Goal: Task Accomplishment & Management: Use online tool/utility

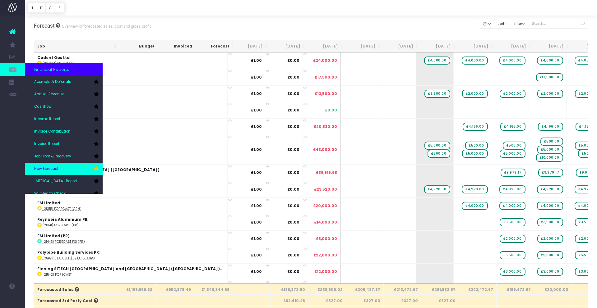
click at [70, 165] on link "New Forecast" at bounding box center [64, 169] width 78 height 12
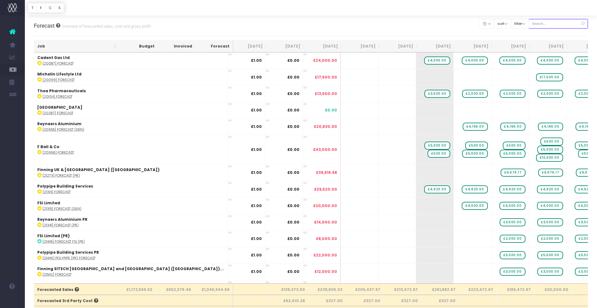
click at [544, 24] on input "text" at bounding box center [558, 24] width 60 height 10
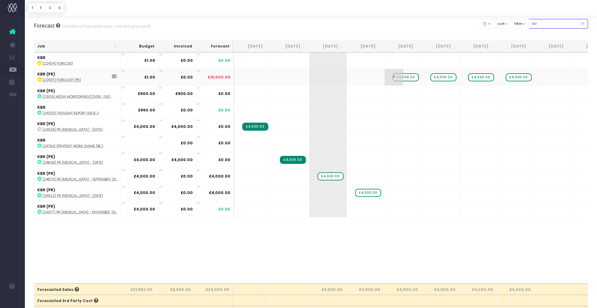
type input "kbr"
click at [413, 77] on span "£4,000.00" at bounding box center [406, 77] width 26 height 8
click at [412, 76] on span "£4,000.00" at bounding box center [406, 77] width 26 height 8
click at [393, 208] on span "+" at bounding box center [393, 209] width 19 height 16
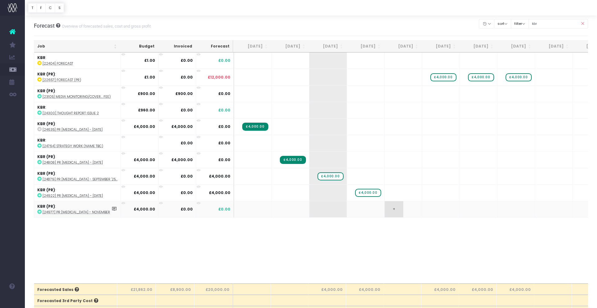
click at [409, 211] on td "+" at bounding box center [403, 209] width 38 height 16
drag, startPoint x: 398, startPoint y: 211, endPoint x: 392, endPoint y: 209, distance: 6.3
click at [398, 210] on span "+" at bounding box center [393, 209] width 19 height 16
click at [391, 209] on span "+" at bounding box center [393, 209] width 19 height 16
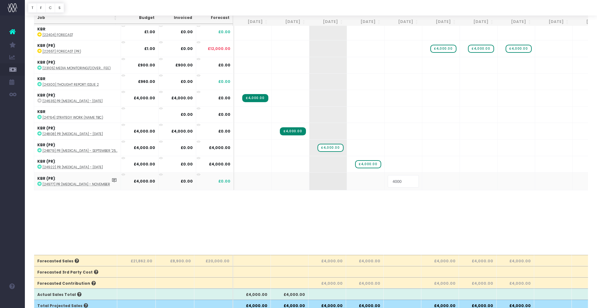
scroll to position [32, 0]
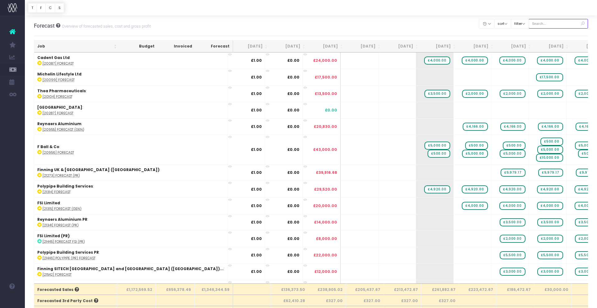
click at [560, 26] on input "text" at bounding box center [558, 24] width 60 height 10
type input "kbr"
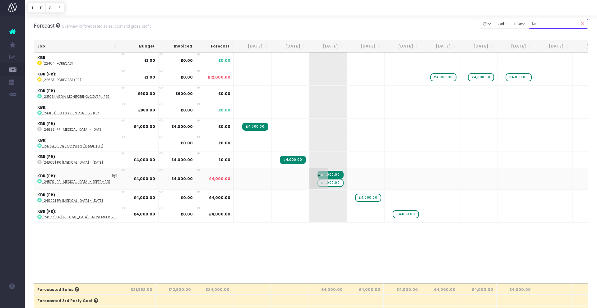
scroll to position [0, 0]
click at [334, 184] on span "£4,000.00" at bounding box center [330, 183] width 26 height 8
click at [335, 184] on span "£4,000.00" at bounding box center [330, 183] width 26 height 8
click at [338, 183] on span "£4,000.00" at bounding box center [330, 183] width 26 height 8
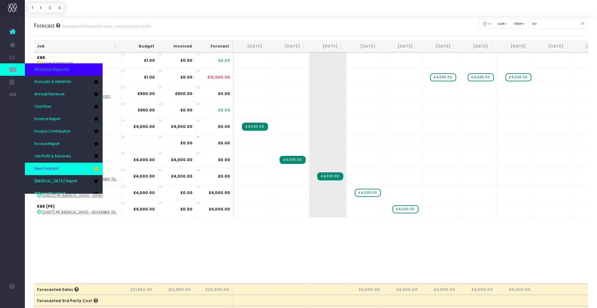
click at [70, 170] on link "New Forecast" at bounding box center [64, 169] width 78 height 12
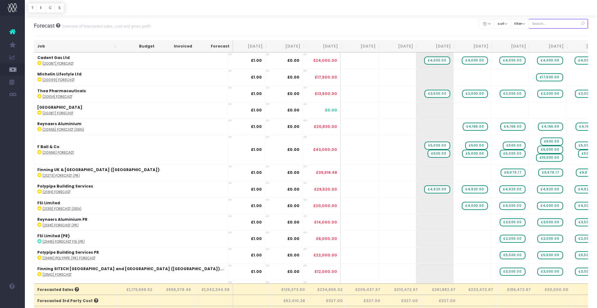
click at [543, 24] on input "text" at bounding box center [558, 24] width 60 height 10
type input "caparol"
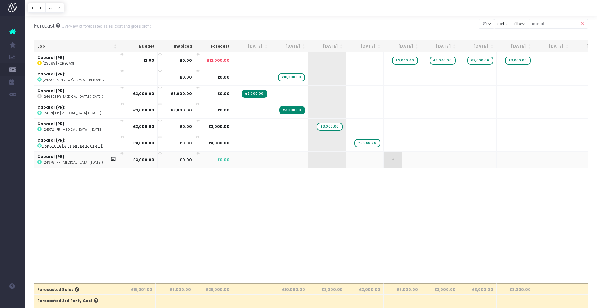
click at [393, 159] on span "+" at bounding box center [393, 160] width 19 height 16
click at [393, 161] on span "+" at bounding box center [393, 160] width 19 height 16
click at [408, 62] on span "£3,000.00" at bounding box center [404, 61] width 25 height 8
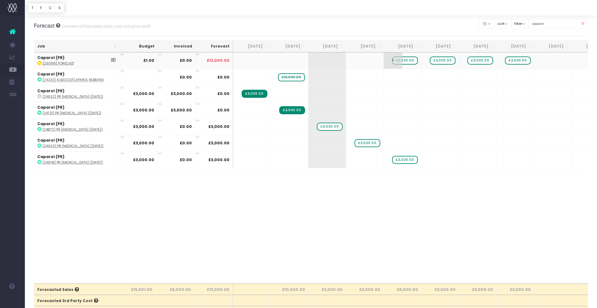
click at [411, 61] on span "£3,000.00" at bounding box center [404, 61] width 25 height 8
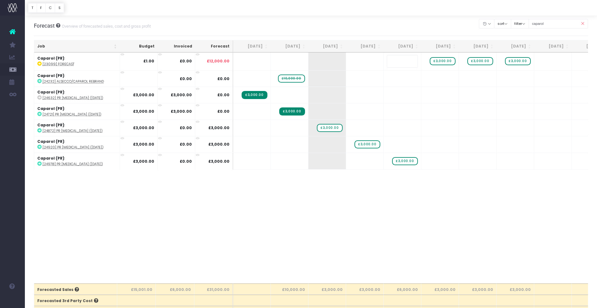
click at [375, 208] on body "Oh my... this is bad. [PERSON_NAME] wasn't able to load this page. Please conta…" at bounding box center [298, 154] width 597 height 308
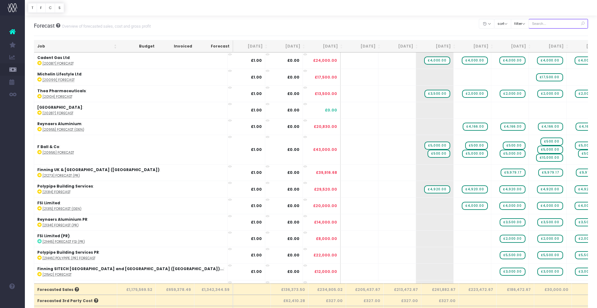
click at [551, 22] on input "text" at bounding box center [558, 24] width 60 height 10
type input "caparol"
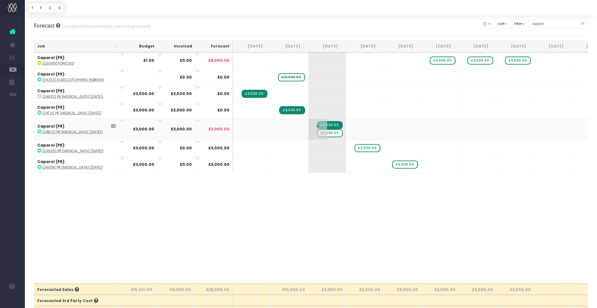
click at [336, 134] on span "£3,000.00" at bounding box center [329, 133] width 25 height 8
click at [337, 133] on span "£3,000.00" at bounding box center [329, 133] width 25 height 8
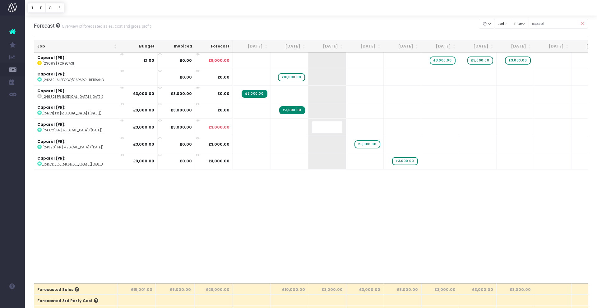
click at [357, 213] on body "Oh my... this is bad. [PERSON_NAME] wasn't able to load this page. Please conta…" at bounding box center [298, 154] width 597 height 308
click at [583, 25] on icon at bounding box center [582, 23] width 11 height 13
click at [558, 23] on input "caparol" at bounding box center [558, 24] width 60 height 10
click at [583, 25] on icon at bounding box center [582, 23] width 11 height 13
click at [584, 23] on icon at bounding box center [582, 23] width 11 height 13
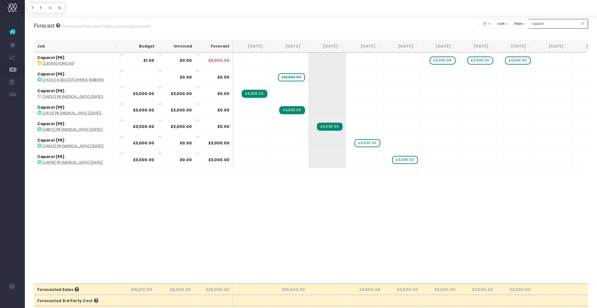
click at [563, 23] on input "caparol" at bounding box center [558, 24] width 60 height 10
click at [582, 24] on icon at bounding box center [582, 23] width 11 height 13
click at [582, 23] on icon at bounding box center [582, 23] width 11 height 13
click at [549, 24] on input "caparol" at bounding box center [558, 24] width 60 height 10
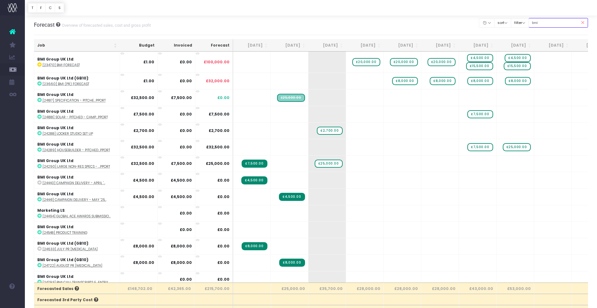
scroll to position [4, 0]
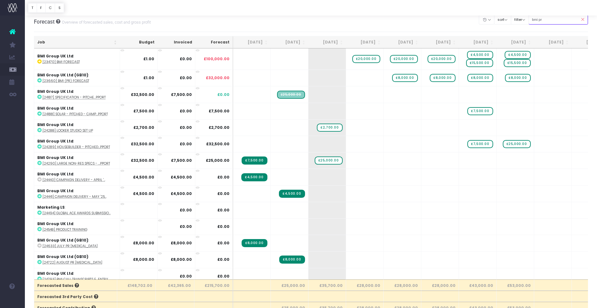
type input "bmi pr"
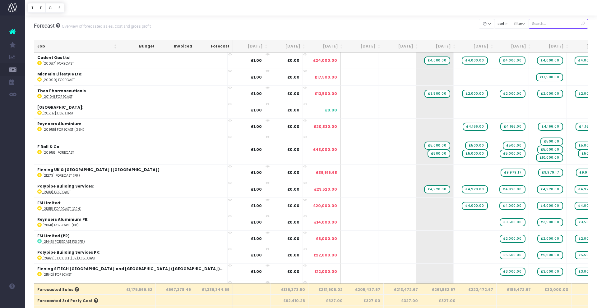
click at [554, 23] on input "text" at bounding box center [558, 24] width 60 height 10
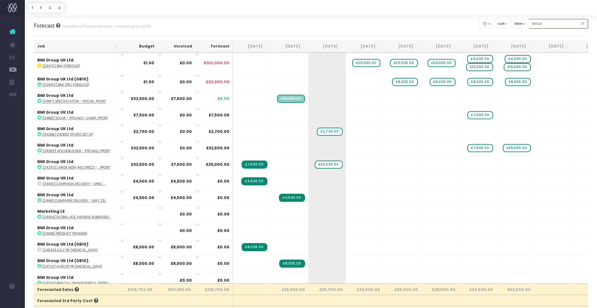
type input "bmi pr"
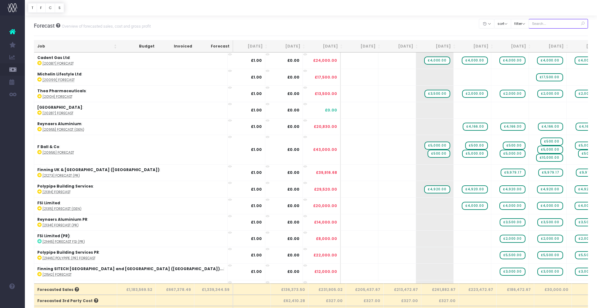
click at [554, 25] on input "text" at bounding box center [558, 24] width 60 height 10
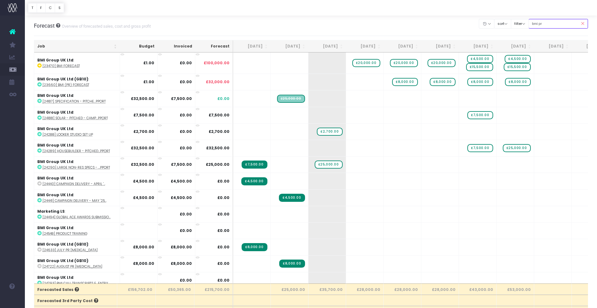
type input "bmi pr"
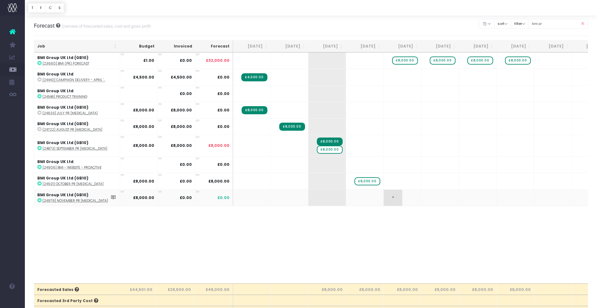
click at [388, 196] on span "+" at bounding box center [393, 198] width 19 height 16
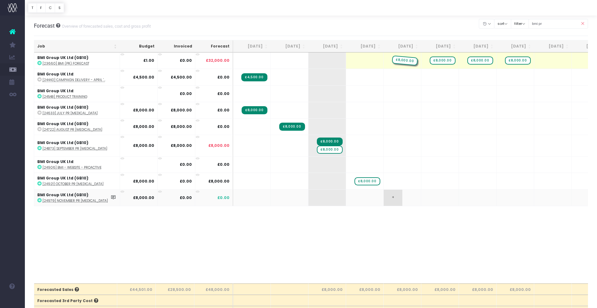
drag, startPoint x: 403, startPoint y: 61, endPoint x: 402, endPoint y: 199, distance: 137.7
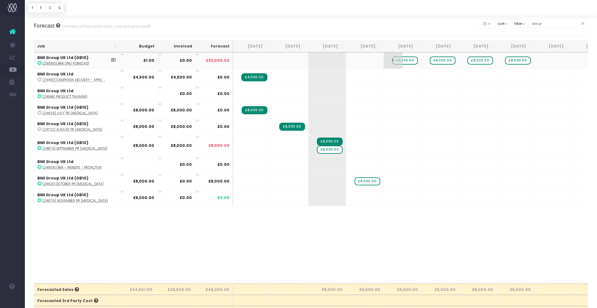
click at [404, 59] on span "£8,000.00" at bounding box center [404, 61] width 25 height 8
click at [393, 198] on span "+" at bounding box center [393, 198] width 19 height 16
click at [337, 150] on span "£8,000.00" at bounding box center [329, 150] width 25 height 8
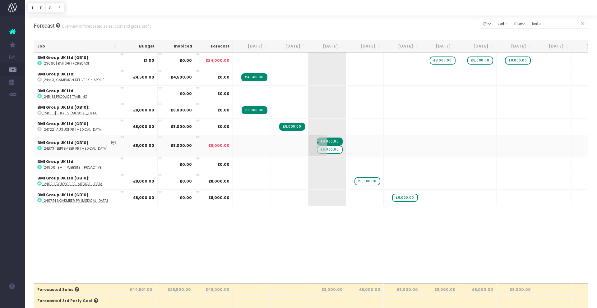
click at [338, 149] on span "£8,000.00" at bounding box center [329, 150] width 25 height 8
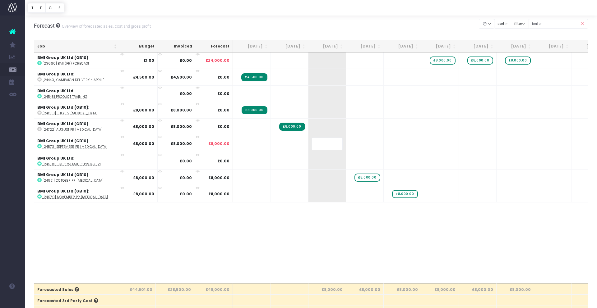
click at [338, 227] on body "Oh my... this is bad. [PERSON_NAME] wasn't able to load this page. Please conta…" at bounding box center [298, 154] width 597 height 308
click at [363, 220] on div "Job Budget Invoiced Forecast Jul 25 Aug 25 Sep 25 Oct 25 Nov 25 Dec 25 Jan 26 F…" at bounding box center [311, 168] width 554 height 231
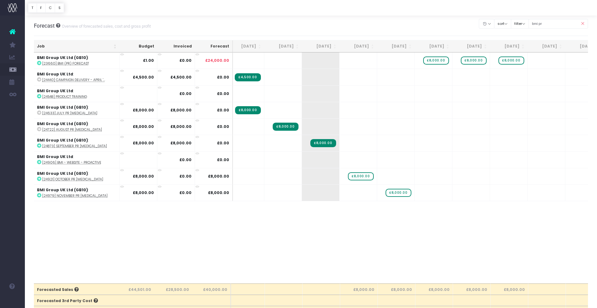
scroll to position [0, 7]
click at [554, 23] on input "bmi pr" at bounding box center [558, 24] width 60 height 10
drag, startPoint x: 552, startPoint y: 23, endPoint x: 522, endPoint y: 22, distance: 29.9
click at [522, 22] on div "Clear Filters Hide Jul 2025 Aug 2025 Sep 2025 Oct 2025 Nov 2025 Dec 2025 Jan 20…" at bounding box center [533, 23] width 109 height 13
type input "diperk"
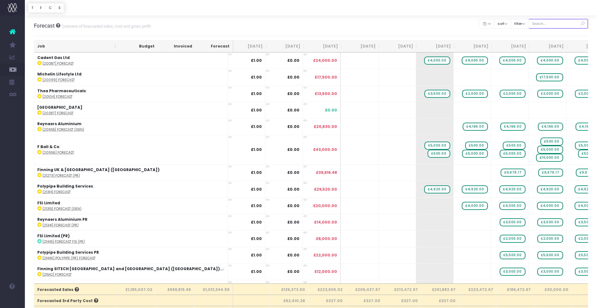
click at [544, 22] on input "text" at bounding box center [558, 24] width 60 height 10
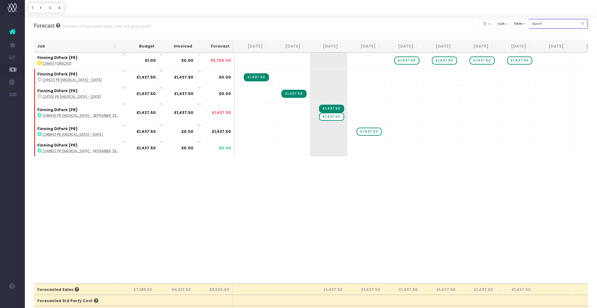
type input "diperk"
click at [393, 147] on span "+" at bounding box center [394, 148] width 19 height 16
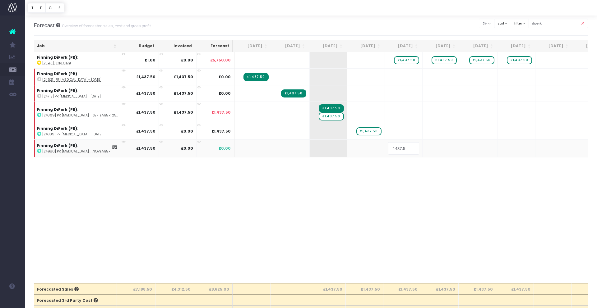
scroll to position [0, 1]
type input "1437.50"
click at [398, 191] on body "Oh my... this is bad. [PERSON_NAME] wasn't able to load this page. Please conta…" at bounding box center [298, 154] width 597 height 308
click at [404, 61] on span "£1,437.50" at bounding box center [405, 60] width 25 height 8
click at [406, 59] on span "£1,437.50" at bounding box center [405, 60] width 25 height 8
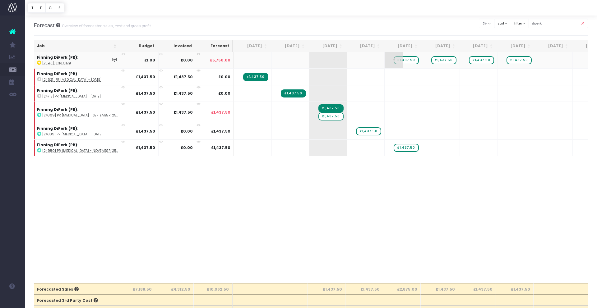
click at [406, 59] on span "£1,437.50" at bounding box center [405, 60] width 25 height 8
click at [338, 117] on span "£1,437.50" at bounding box center [330, 117] width 25 height 8
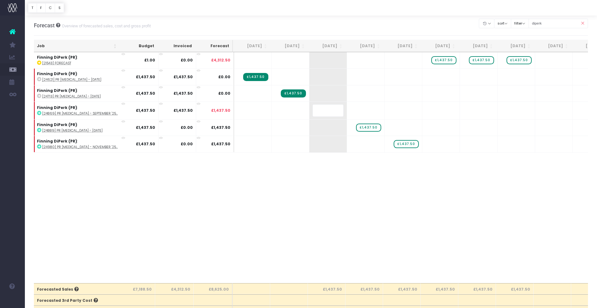
click at [359, 215] on body "Oh my... this is bad. [PERSON_NAME] wasn't able to load this page. Please conta…" at bounding box center [298, 154] width 597 height 308
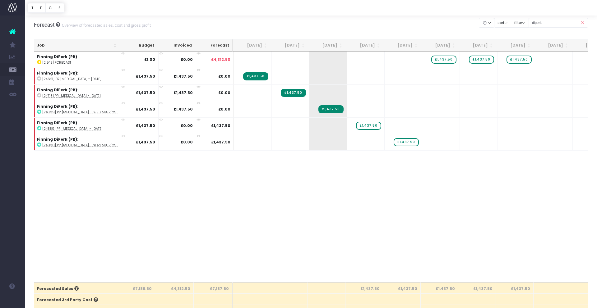
click at [359, 215] on div "Job Budget Invoiced Forecast Jul 25 Aug 25 Sep 25 Oct 25 Nov 25 Dec 25 Jan 26 F…" at bounding box center [311, 167] width 554 height 231
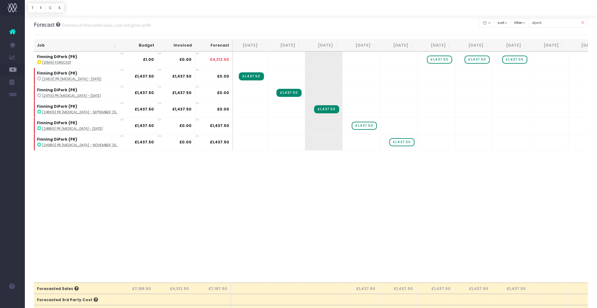
scroll to position [0, 5]
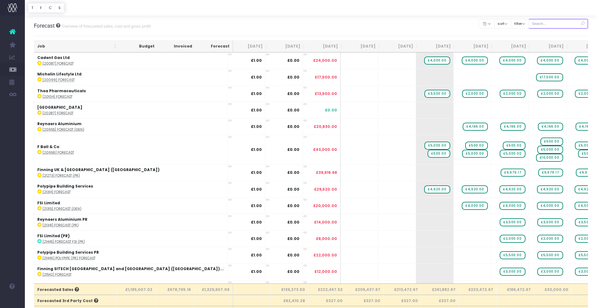
click at [554, 25] on input "text" at bounding box center [558, 24] width 60 height 10
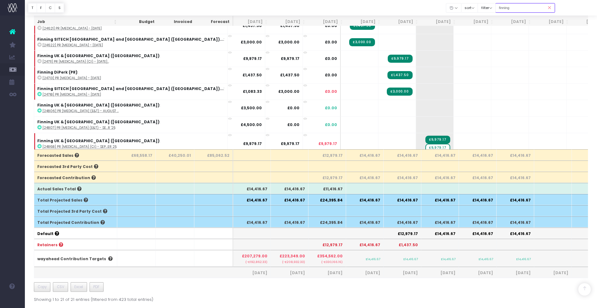
scroll to position [134, 0]
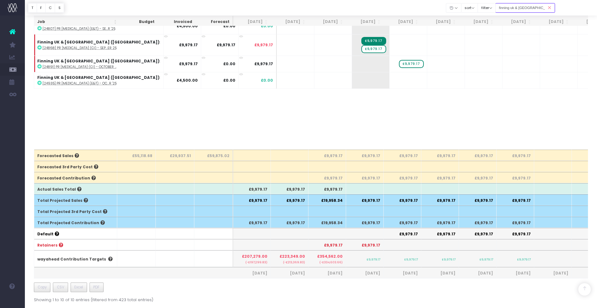
type input "finning uk & ireland (PR)"
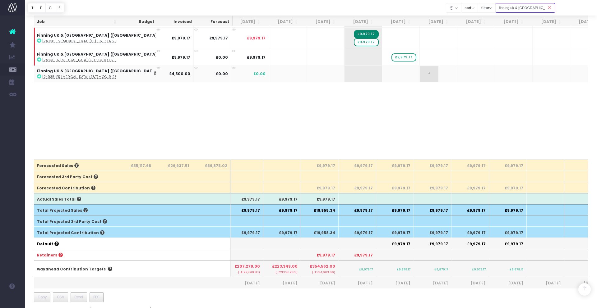
scroll to position [124, 0]
click at [420, 75] on span "+" at bounding box center [429, 74] width 19 height 16
type input "9979.17"
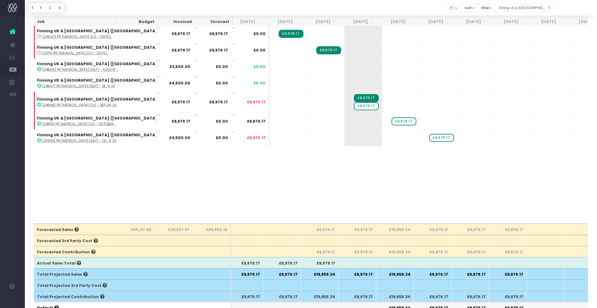
scroll to position [0, 0]
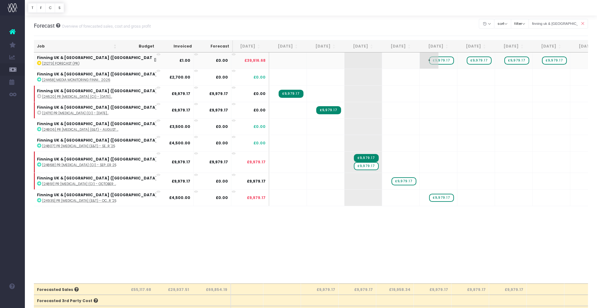
click at [429, 61] on span "£9,979.17" at bounding box center [441, 61] width 25 height 8
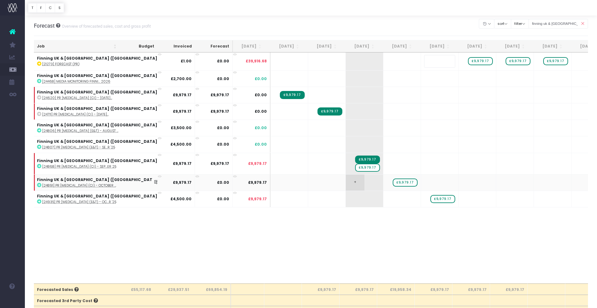
scroll to position [0, 6]
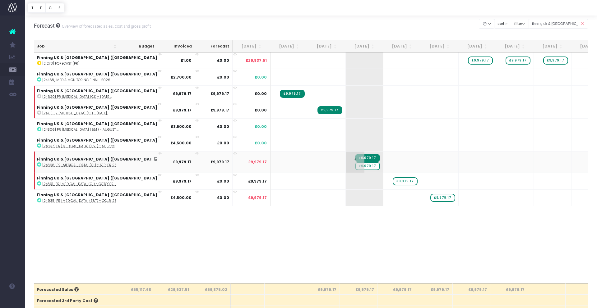
click at [355, 167] on span "£9,979.17" at bounding box center [367, 166] width 25 height 8
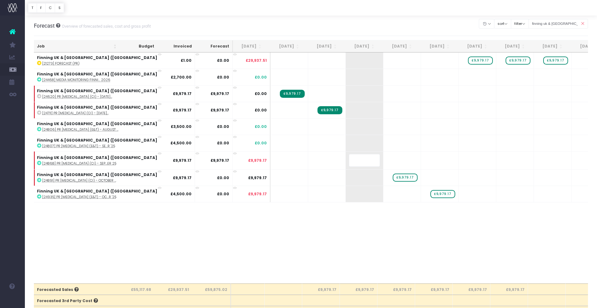
click at [322, 224] on body "Oh my... this is bad. [PERSON_NAME] wasn't able to load this page. Please conta…" at bounding box center [298, 154] width 597 height 308
click at [581, 23] on icon at bounding box center [582, 23] width 11 height 13
click at [582, 23] on icon at bounding box center [582, 23] width 11 height 13
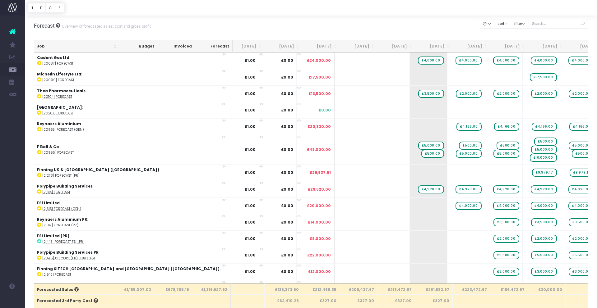
click at [582, 23] on icon at bounding box center [582, 23] width 11 height 13
click at [583, 23] on icon at bounding box center [582, 23] width 11 height 13
click at [582, 23] on icon at bounding box center [582, 23] width 11 height 13
click at [581, 24] on icon at bounding box center [582, 23] width 11 height 13
click at [579, 24] on icon at bounding box center [582, 23] width 11 height 13
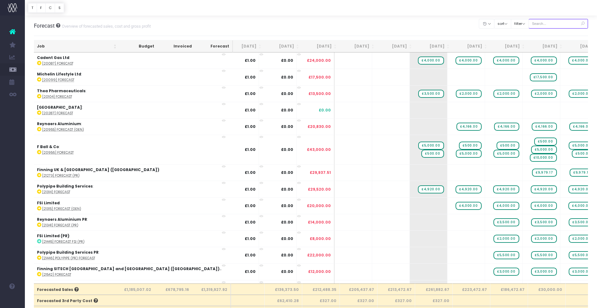
click at [539, 23] on input "text" at bounding box center [558, 24] width 60 height 10
click at [546, 24] on input "text" at bounding box center [558, 24] width 60 height 10
click at [552, 24] on input "text" at bounding box center [558, 24] width 60 height 10
type input "fsi"
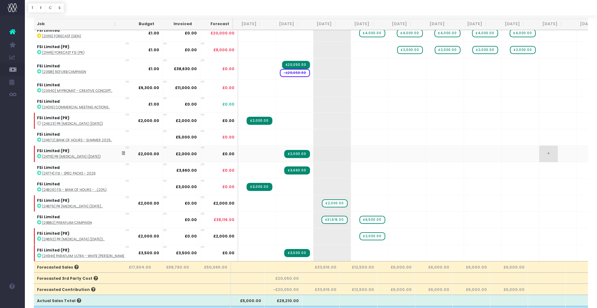
scroll to position [24, 0]
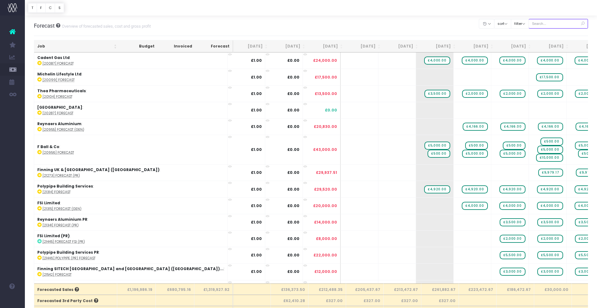
click at [545, 25] on input "text" at bounding box center [558, 24] width 60 height 10
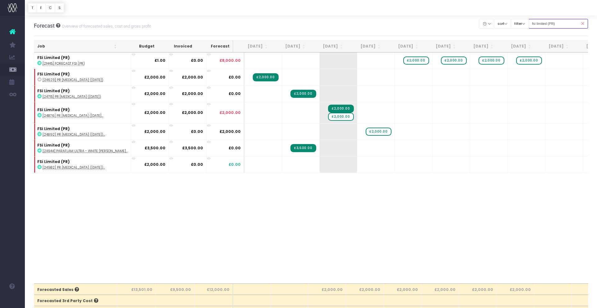
type input "fsi limited (PR)"
click at [395, 149] on span "+" at bounding box center [404, 148] width 19 height 16
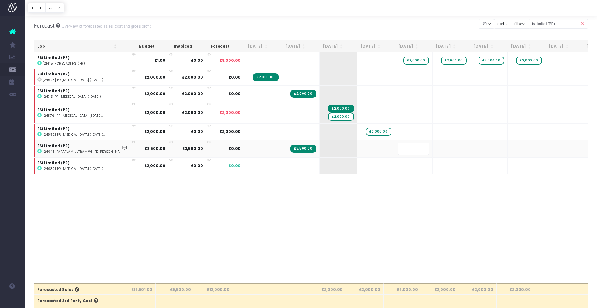
click at [402, 150] on input "text" at bounding box center [413, 149] width 31 height 12
type input "2000"
click at [401, 62] on span "+" at bounding box center [404, 61] width 19 height 16
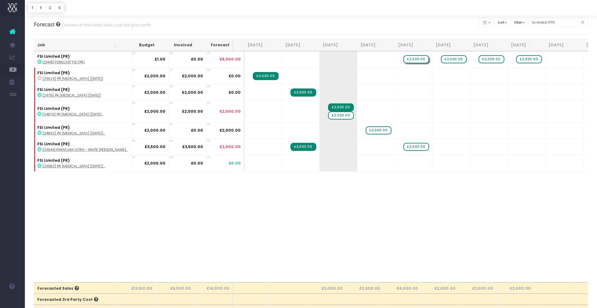
click at [408, 60] on div at bounding box center [298, 154] width 597 height 308
click at [412, 59] on span "£2,000.00" at bounding box center [415, 59] width 25 height 8
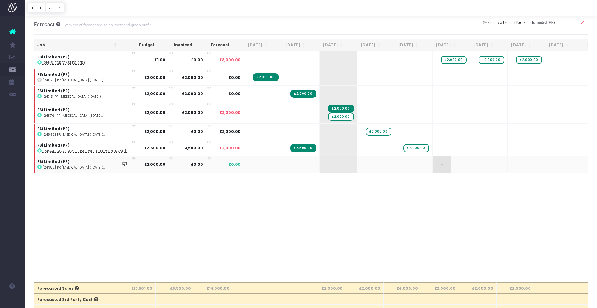
scroll to position [4, 0]
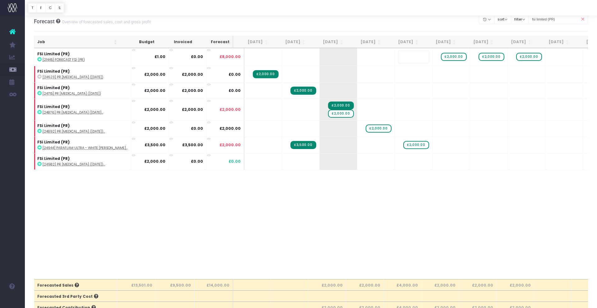
click at [448, 208] on body "Oh my... this is bad. [PERSON_NAME] wasn't able to load this page. Please conta…" at bounding box center [298, 150] width 597 height 308
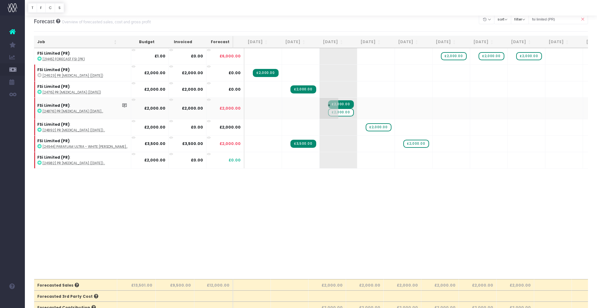
click at [334, 113] on span "£2,000.00" at bounding box center [340, 112] width 25 height 8
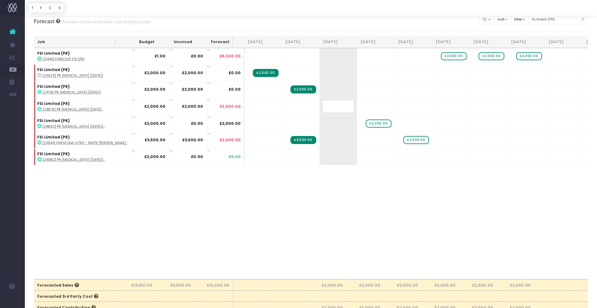
click at [359, 226] on body "Oh my... this is bad. [PERSON_NAME] wasn't able to load this page. Please conta…" at bounding box center [298, 150] width 597 height 308
click at [583, 20] on icon at bounding box center [582, 19] width 11 height 13
click at [582, 19] on icon at bounding box center [582, 19] width 11 height 13
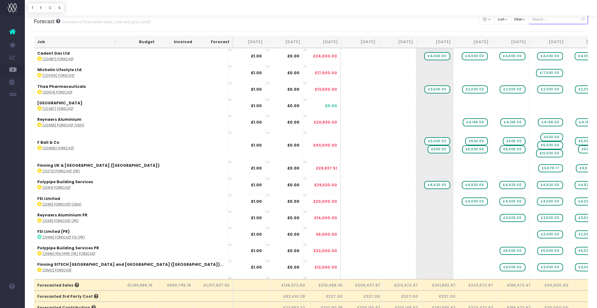
click at [545, 18] on input "text" at bounding box center [558, 20] width 60 height 10
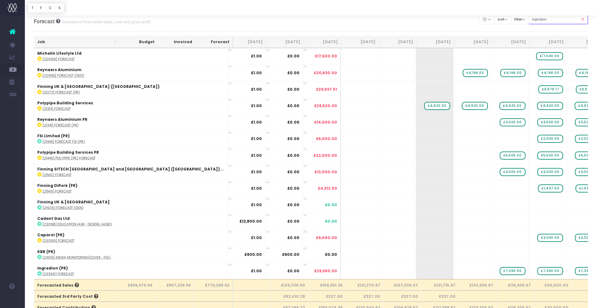
type input "ingredion"
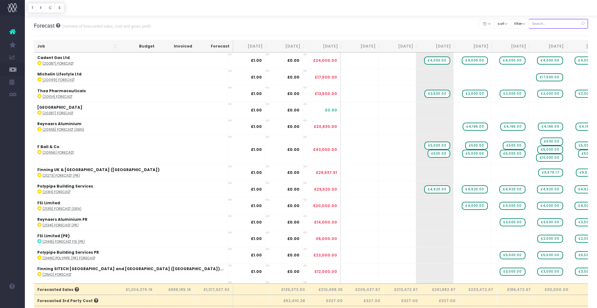
click at [555, 24] on input "text" at bounding box center [558, 24] width 60 height 10
type input "ingredion"
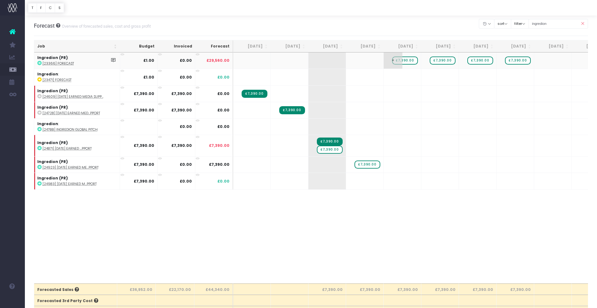
click at [405, 62] on span "£7,390.00" at bounding box center [404, 61] width 25 height 8
click at [390, 182] on div at bounding box center [298, 154] width 597 height 308
click at [393, 182] on span "+" at bounding box center [393, 181] width 19 height 16
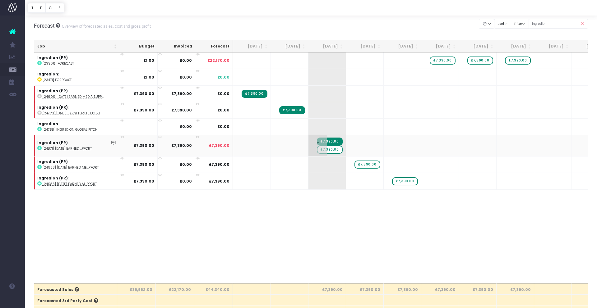
click at [324, 150] on span "+" at bounding box center [317, 145] width 19 height 21
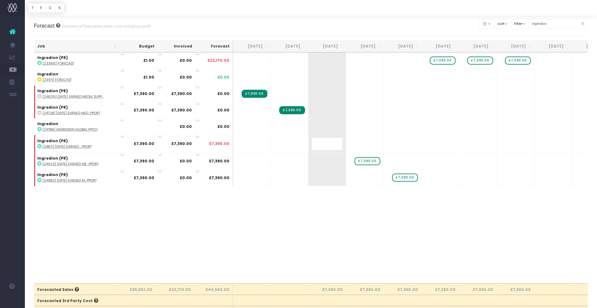
click at [346, 246] on div "Job Budget Invoiced Forecast [DATE] Aug [DATE] Oct [DATE] Dec [DATE] Feb [DATE]…" at bounding box center [311, 168] width 554 height 231
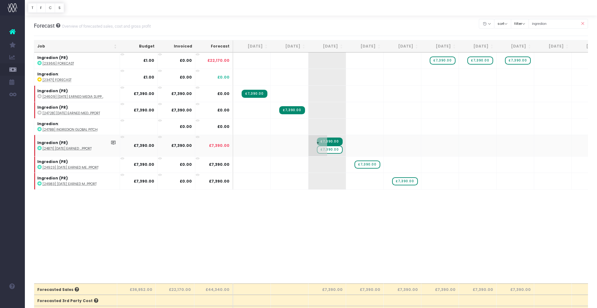
click at [330, 149] on span "£7,390.00" at bounding box center [329, 150] width 25 height 8
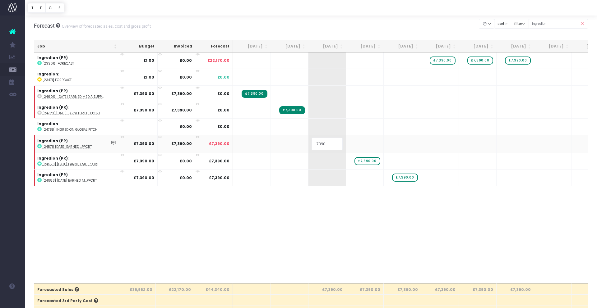
click at [301, 142] on tr "Ingredion (PR) : [24871] [DATE] earned ...pport £7,390.00 £7,390.00 £7,390.00 7…" at bounding box center [396, 144] width 725 height 18
click at [313, 247] on body "Oh my... this is bad. [PERSON_NAME] wasn't able to load this page. Please conta…" at bounding box center [298, 154] width 597 height 308
drag, startPoint x: 582, startPoint y: 23, endPoint x: 566, endPoint y: 24, distance: 16.5
click at [582, 23] on icon at bounding box center [582, 23] width 11 height 13
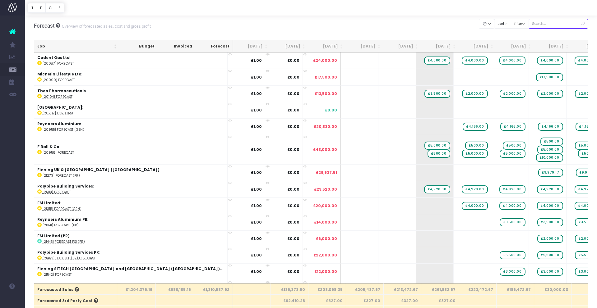
click at [568, 23] on input "text" at bounding box center [558, 24] width 60 height 10
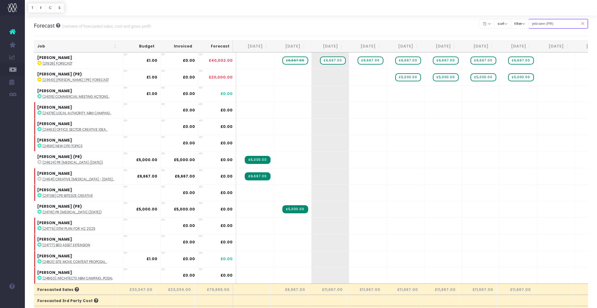
type input "jeld-wen (PR)"
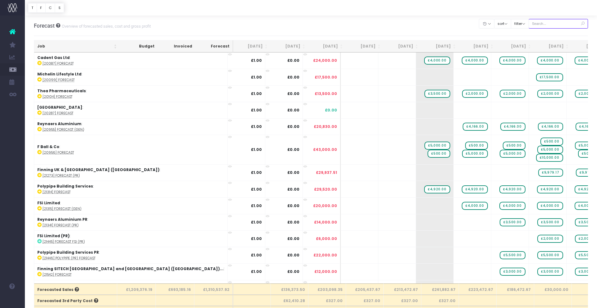
click at [549, 23] on input "text" at bounding box center [558, 24] width 60 height 10
type input "[PERSON_NAME] (pr)"
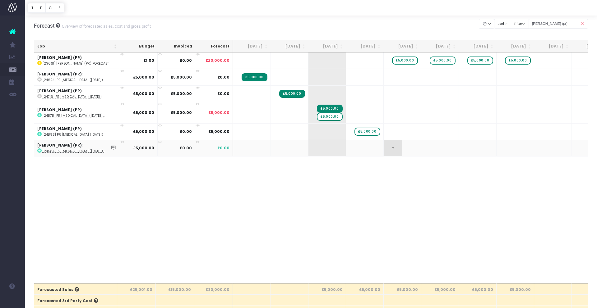
click at [391, 149] on span "+" at bounding box center [393, 148] width 19 height 16
click at [406, 61] on span "£5,000.00" at bounding box center [404, 61] width 25 height 8
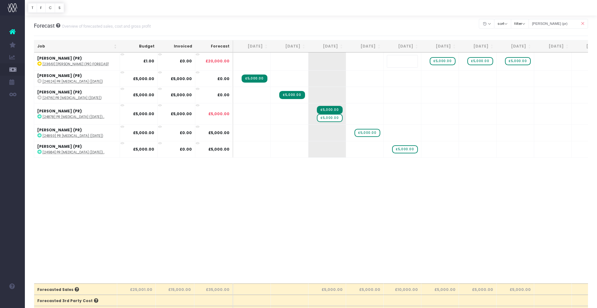
click at [333, 191] on body "Oh my... this is bad. [PERSON_NAME] wasn't able to load this page. Please conta…" at bounding box center [298, 154] width 597 height 308
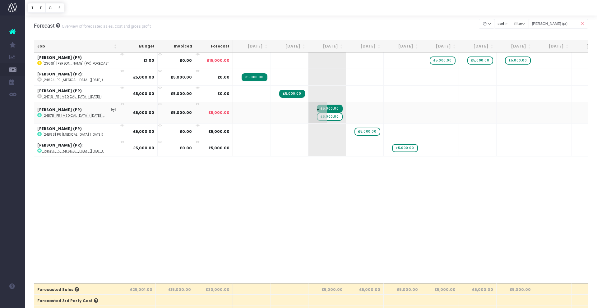
click at [323, 115] on span "+" at bounding box center [317, 112] width 19 height 21
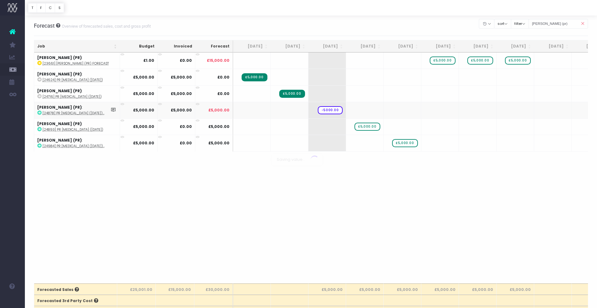
drag, startPoint x: 364, startPoint y: 233, endPoint x: 326, endPoint y: 122, distance: 117.2
click at [364, 233] on body "Oh my... this is bad. [PERSON_NAME] wasn't able to load this page. Please conta…" at bounding box center [298, 154] width 597 height 308
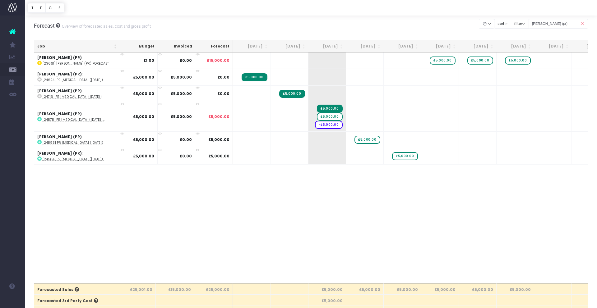
click at [337, 125] on span "-£5,000.00" at bounding box center [329, 125] width 28 height 8
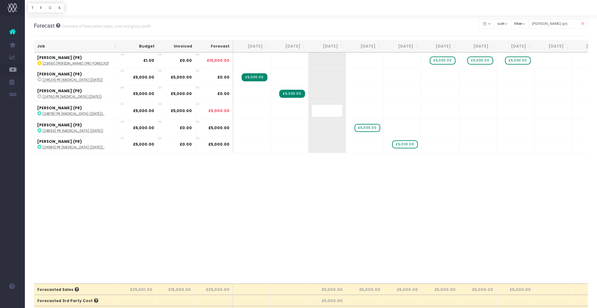
click at [351, 178] on body "Oh my... this is bad. [PERSON_NAME] wasn't able to load this page. Please conta…" at bounding box center [298, 154] width 597 height 308
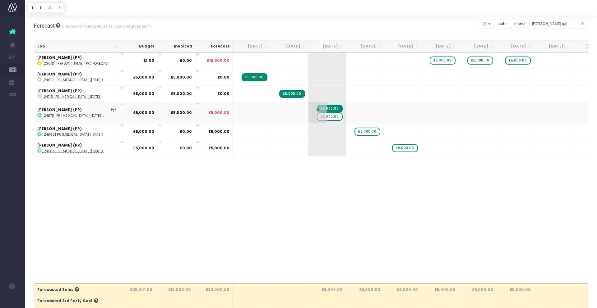
click at [336, 117] on span "£5,000.00" at bounding box center [329, 117] width 25 height 8
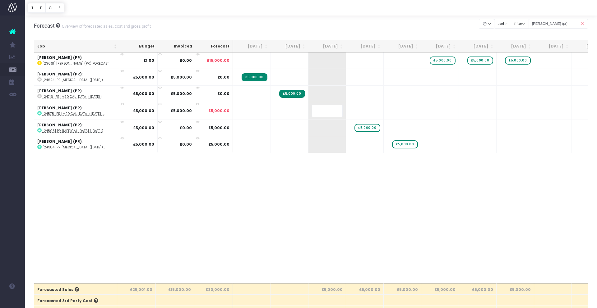
click at [346, 193] on body "Oh my... this is bad. [PERSON_NAME] wasn't able to load this page. Please conta…" at bounding box center [298, 154] width 597 height 308
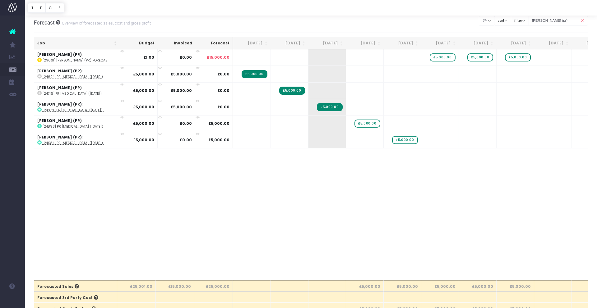
scroll to position [3, 0]
click at [582, 20] on icon at bounding box center [582, 20] width 11 height 13
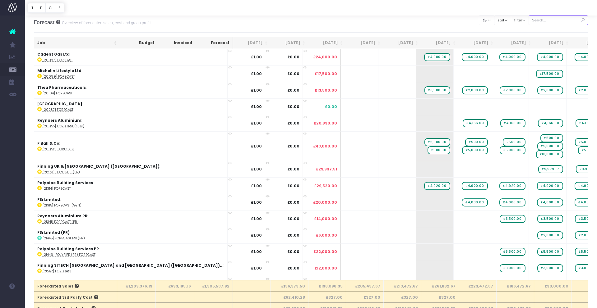
click at [563, 19] on input "text" at bounding box center [558, 21] width 60 height 10
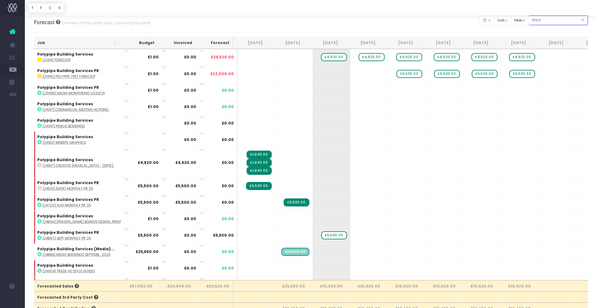
type input "polypipe pr"
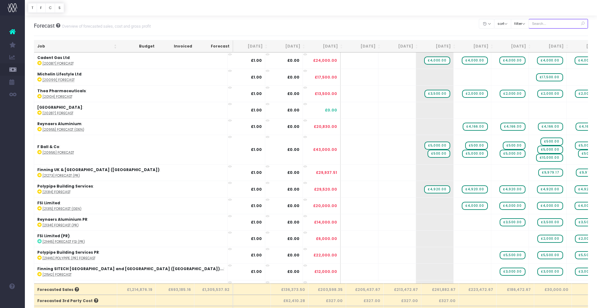
click at [556, 25] on input "text" at bounding box center [558, 24] width 60 height 10
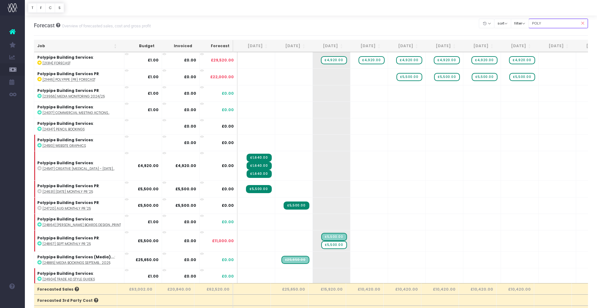
type input "polypipe pr"
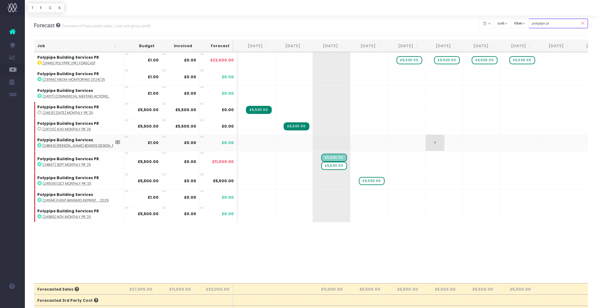
scroll to position [0, 0]
click at [438, 237] on div "Job Budget Invoiced Forecast Jul 25 Aug 25 Sep 25 Oct 25 Nov 25 Dec 25 Jan 26 F…" at bounding box center [311, 168] width 554 height 231
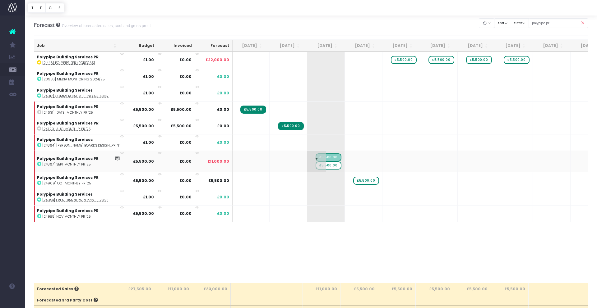
click at [331, 156] on span "£5,500.00" at bounding box center [327, 158] width 25 height 8
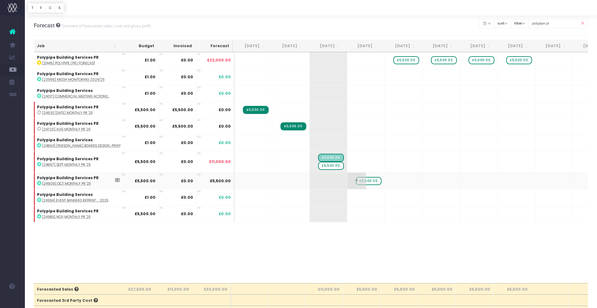
scroll to position [5, 0]
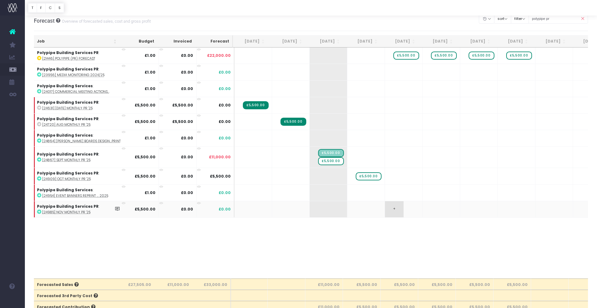
click at [388, 209] on span "+" at bounding box center [394, 209] width 19 height 16
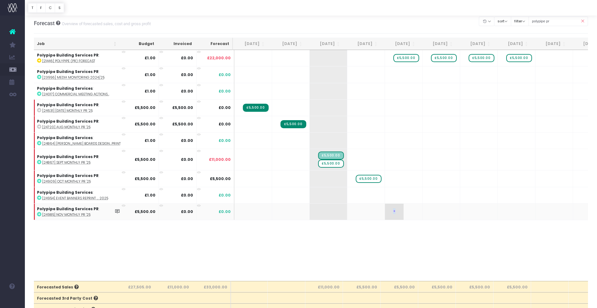
click at [388, 209] on span "+" at bounding box center [394, 212] width 19 height 16
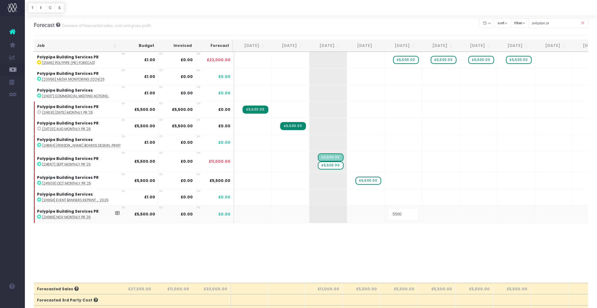
scroll to position [0, 4]
click at [406, 60] on span "£5,500.00" at bounding box center [404, 60] width 25 height 8
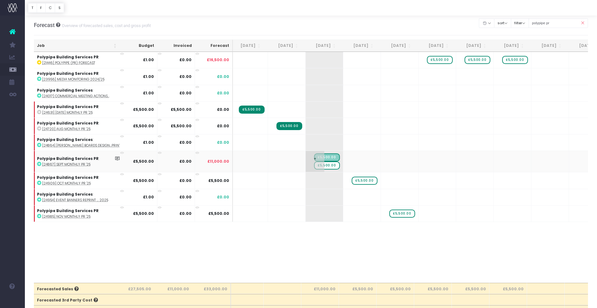
scroll to position [0, 7]
click at [332, 166] on span "£5,500.00" at bounding box center [327, 166] width 25 height 8
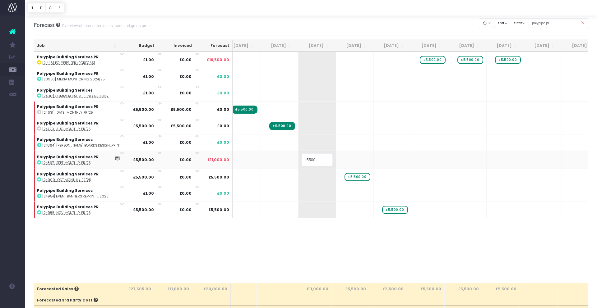
scroll to position [0, 0]
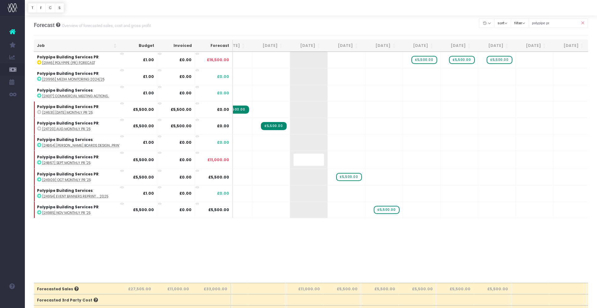
click at [342, 261] on body "Oh my... this is bad. [PERSON_NAME] wasn't able to load this page. Please conta…" at bounding box center [298, 153] width 597 height 308
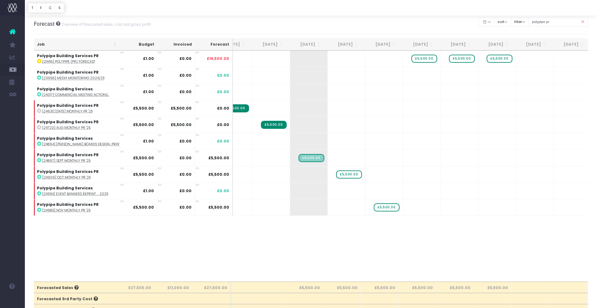
click at [490, 255] on div "Job Budget Invoiced Forecast Jul 25 Aug 25 Sep 25 Oct 25 Nov 25 Dec 25 Jan 26 F…" at bounding box center [311, 166] width 554 height 231
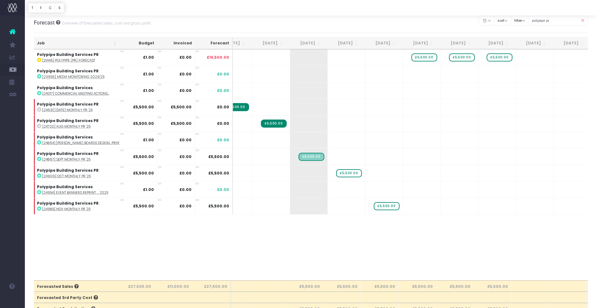
click at [583, 20] on icon at bounding box center [582, 20] width 11 height 13
click at [582, 20] on icon at bounding box center [582, 20] width 11 height 13
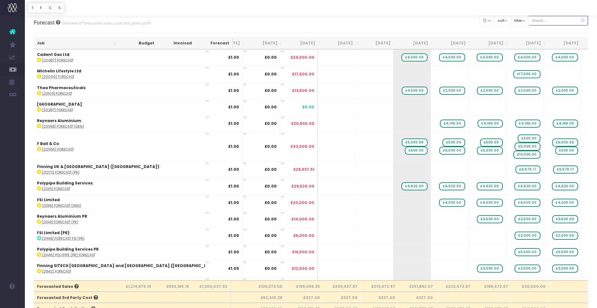
click at [563, 20] on input "text" at bounding box center [558, 21] width 60 height 10
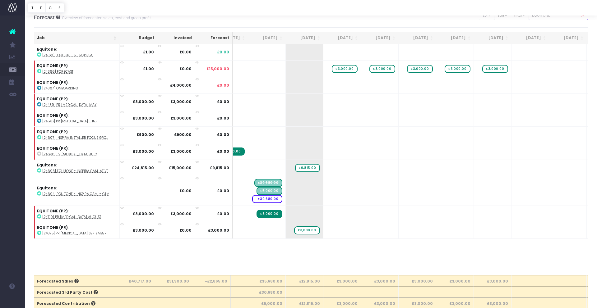
scroll to position [10, 0]
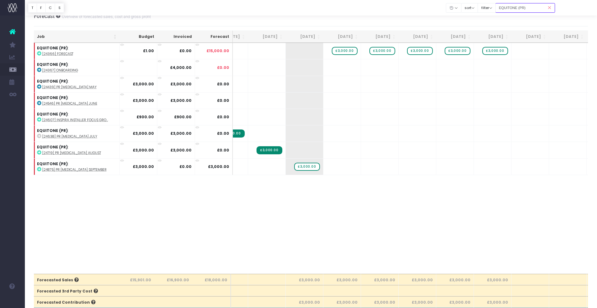
type input "EQUITONE (PR)"
click at [339, 227] on div "Job Budget Invoiced Forecast Jul 25 Aug 25 Sep 25 Oct 25 Nov 25 Dec 25 Jan 26 F…" at bounding box center [311, 158] width 554 height 231
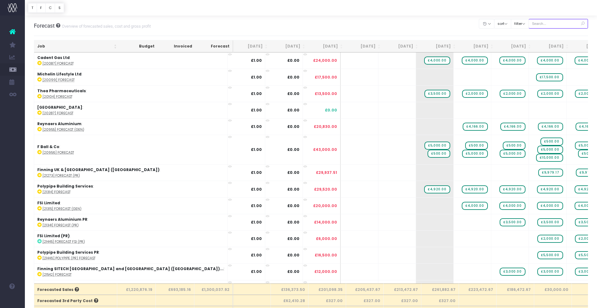
click at [554, 24] on input "text" at bounding box center [558, 24] width 60 height 10
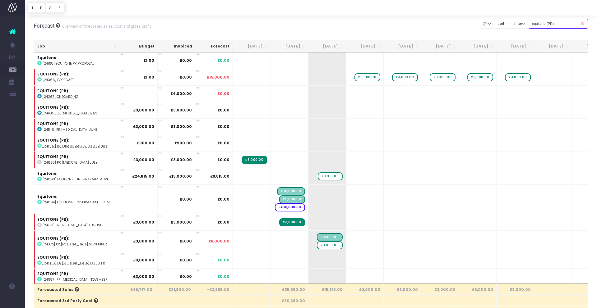
type input "equitone (PR)"
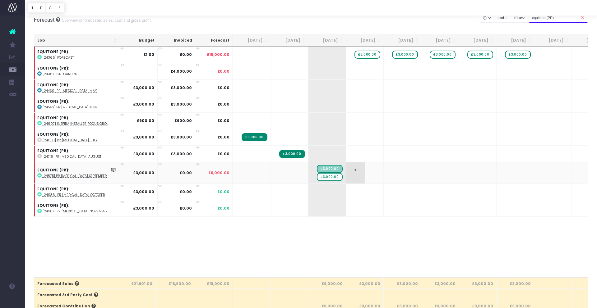
scroll to position [10, 0]
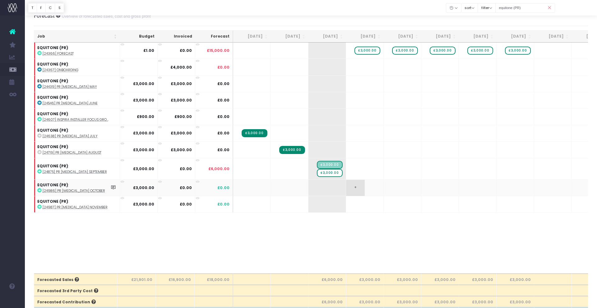
click at [355, 187] on span "+" at bounding box center [355, 188] width 19 height 16
click at [356, 188] on span "+" at bounding box center [355, 188] width 19 height 16
click at [396, 205] on span "+" at bounding box center [393, 204] width 19 height 16
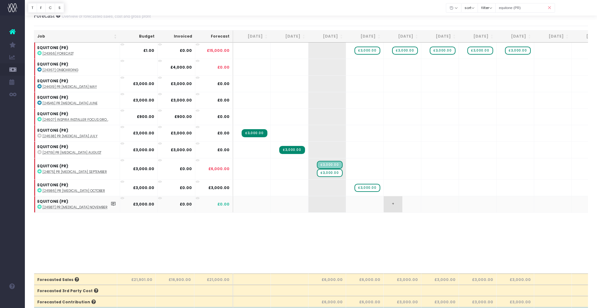
click at [396, 205] on span "+" at bounding box center [393, 204] width 19 height 16
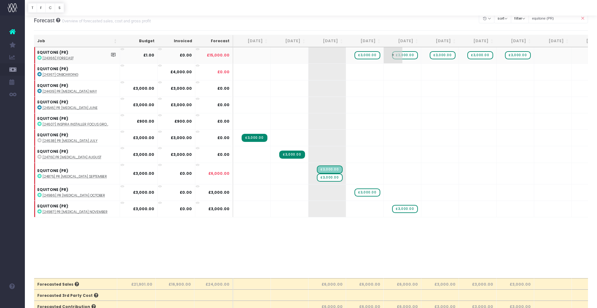
click at [407, 56] on span "£3,000.00" at bounding box center [404, 55] width 25 height 8
click at [377, 56] on span "£3,000.00" at bounding box center [366, 55] width 25 height 8
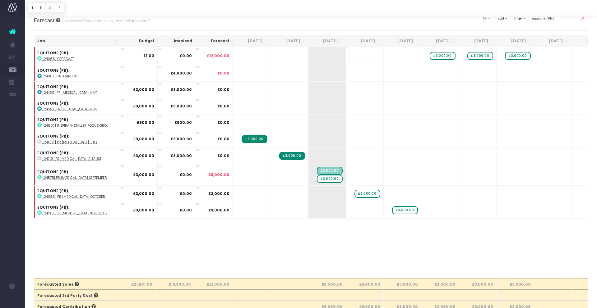
click at [448, 244] on body "Oh my... this is bad. [PERSON_NAME] wasn't able to load this page. Please conta…" at bounding box center [298, 149] width 597 height 308
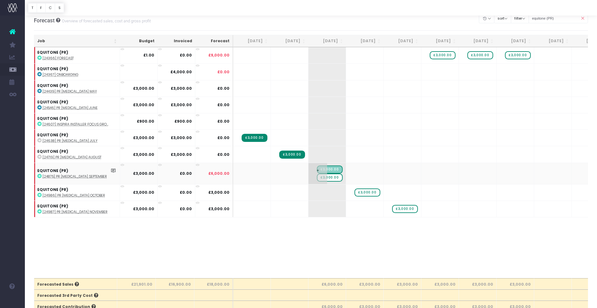
click at [334, 178] on span "£3,000.00" at bounding box center [329, 178] width 25 height 8
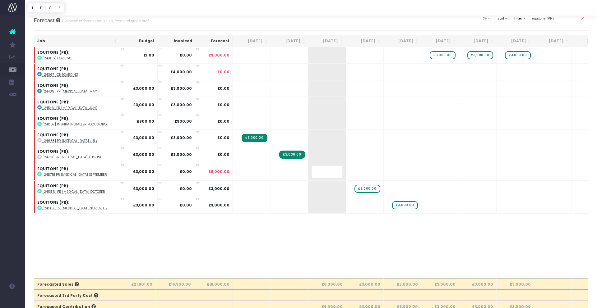
click at [335, 243] on body "Oh my... this is bad. [PERSON_NAME] wasn't able to load this page. Please conta…" at bounding box center [298, 149] width 597 height 308
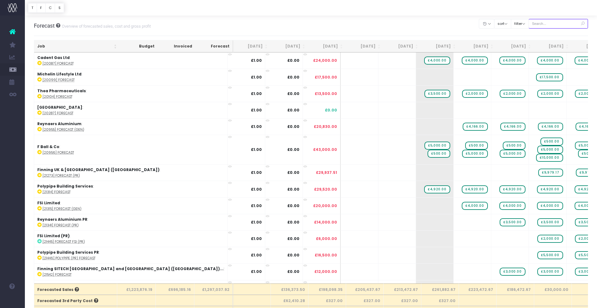
click at [558, 23] on input "text" at bounding box center [558, 24] width 60 height 10
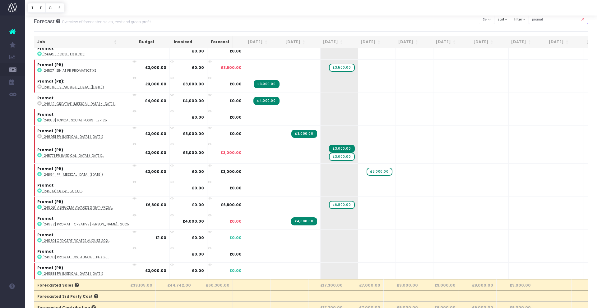
scroll to position [0, 1]
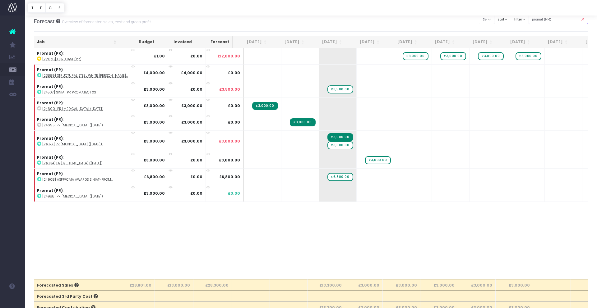
type input "promat (PR)"
click at [394, 178] on span "+" at bounding box center [403, 177] width 19 height 16
click at [400, 214] on div "Job Budget Invoiced Forecast Jul 25 Aug 25 Sep 25 Oct 25 Nov 25 Dec 25 Jan 26 F…" at bounding box center [311, 163] width 554 height 231
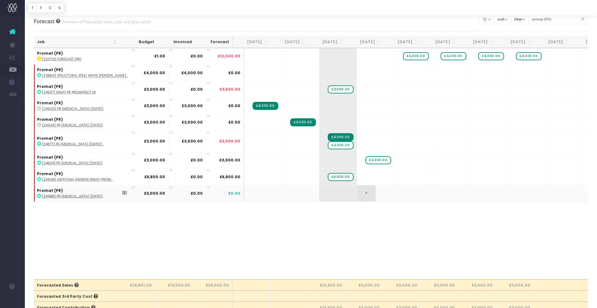
click at [357, 195] on span "+" at bounding box center [366, 194] width 19 height 16
click at [368, 225] on body "Oh my... this is bad. [PERSON_NAME] wasn't able to load this page. Please conta…" at bounding box center [298, 150] width 597 height 308
click at [372, 195] on span "£3,000.00" at bounding box center [377, 194] width 25 height 8
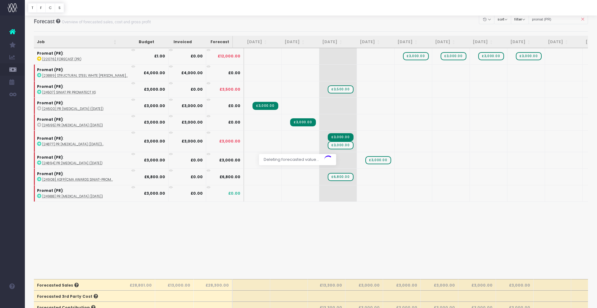
click at [395, 195] on div at bounding box center [298, 154] width 597 height 308
click at [395, 195] on span "+" at bounding box center [403, 194] width 19 height 16
click at [394, 193] on span "+" at bounding box center [403, 194] width 19 height 16
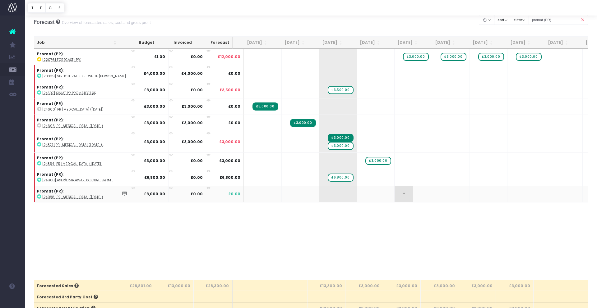
click at [394, 194] on span "+" at bounding box center [403, 194] width 19 height 16
click at [408, 56] on span "£3,000.00" at bounding box center [415, 57] width 25 height 8
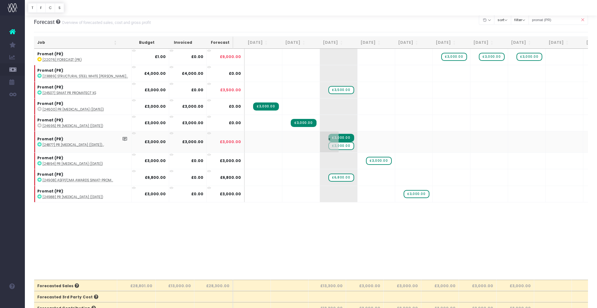
click at [334, 145] on span "£3,000.00" at bounding box center [340, 146] width 25 height 8
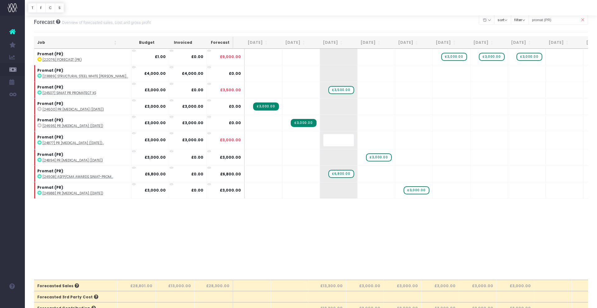
click at [351, 244] on body "Oh my... this is bad. [PERSON_NAME] wasn't able to load this page. Please conta…" at bounding box center [298, 150] width 597 height 308
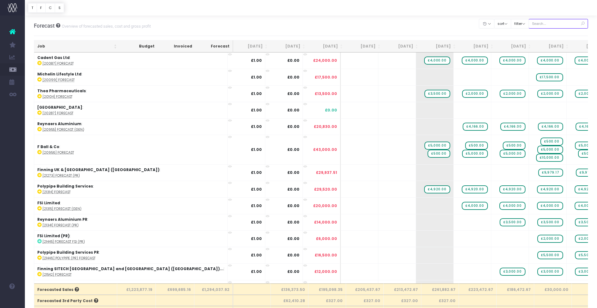
click at [546, 25] on input "text" at bounding box center [558, 24] width 60 height 10
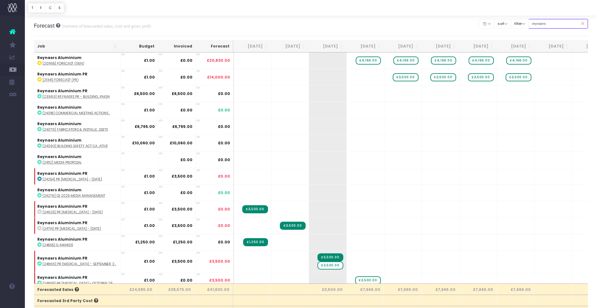
scroll to position [0, 0]
type input "reynaers pr"
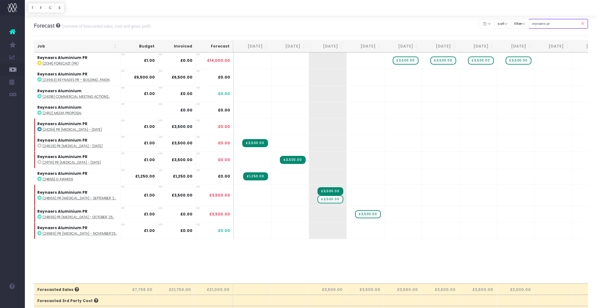
scroll to position [12, 0]
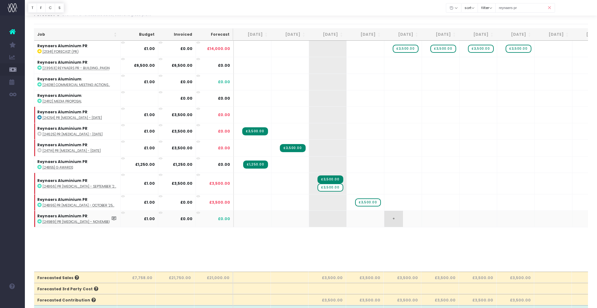
click at [394, 216] on span "+" at bounding box center [393, 219] width 19 height 16
click at [389, 218] on input "1" at bounding box center [402, 220] width 31 height 12
click at [406, 223] on input "1" at bounding box center [402, 220] width 31 height 12
type input "5000"
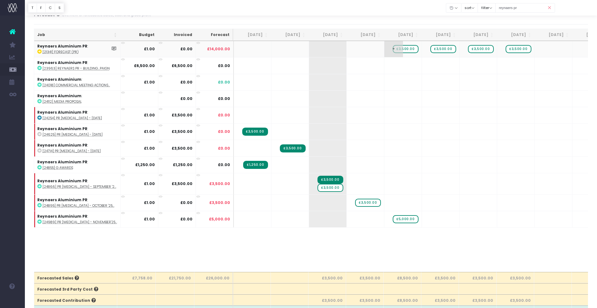
click at [409, 48] on span "£3,500.00" at bounding box center [405, 49] width 25 height 8
click at [408, 219] on div at bounding box center [298, 154] width 597 height 308
click at [400, 220] on span "+" at bounding box center [393, 219] width 19 height 16
click at [406, 219] on span "£5,000.00" at bounding box center [405, 219] width 25 height 8
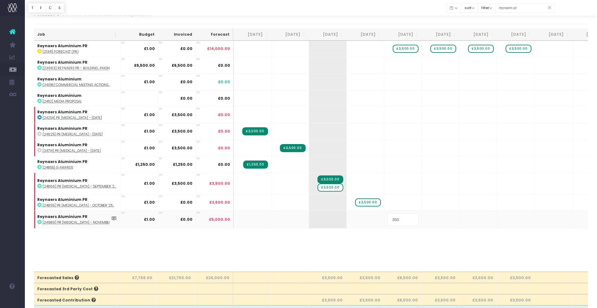
type input "3500"
click at [390, 242] on body "Oh my... this is bad. [PERSON_NAME] wasn't able to load this page. Please conta…" at bounding box center [298, 142] width 597 height 308
click at [409, 50] on span "£3,500.00" at bounding box center [405, 49] width 25 height 8
click at [409, 50] on span "£3,500.00" at bounding box center [405, 48] width 25 height 8
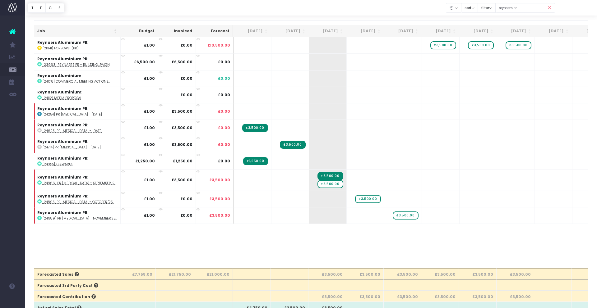
click at [336, 183] on span "£3,500.00" at bounding box center [329, 184] width 25 height 8
click at [336, 183] on span "£3,500.00" at bounding box center [329, 185] width 25 height 8
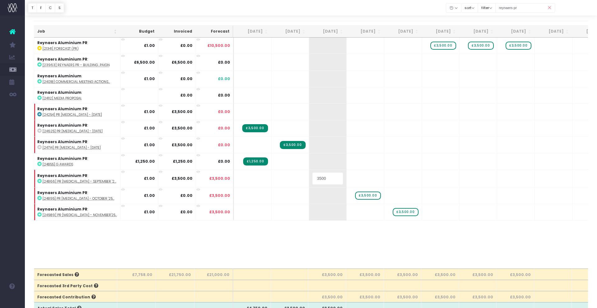
scroll to position [14, 0]
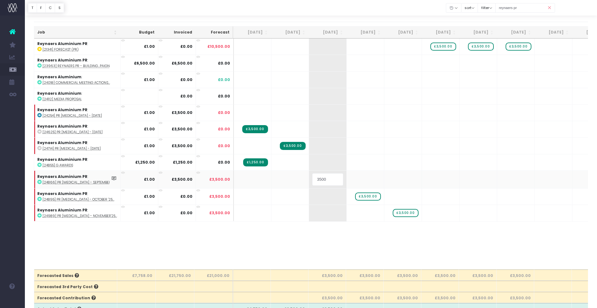
type input "="
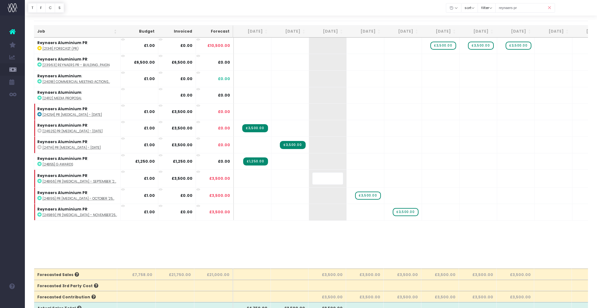
click at [335, 258] on body "Oh my... this is bad. [PERSON_NAME] wasn't able to load this page. Please conta…" at bounding box center [298, 139] width 597 height 308
